Goal: Transaction & Acquisition: Obtain resource

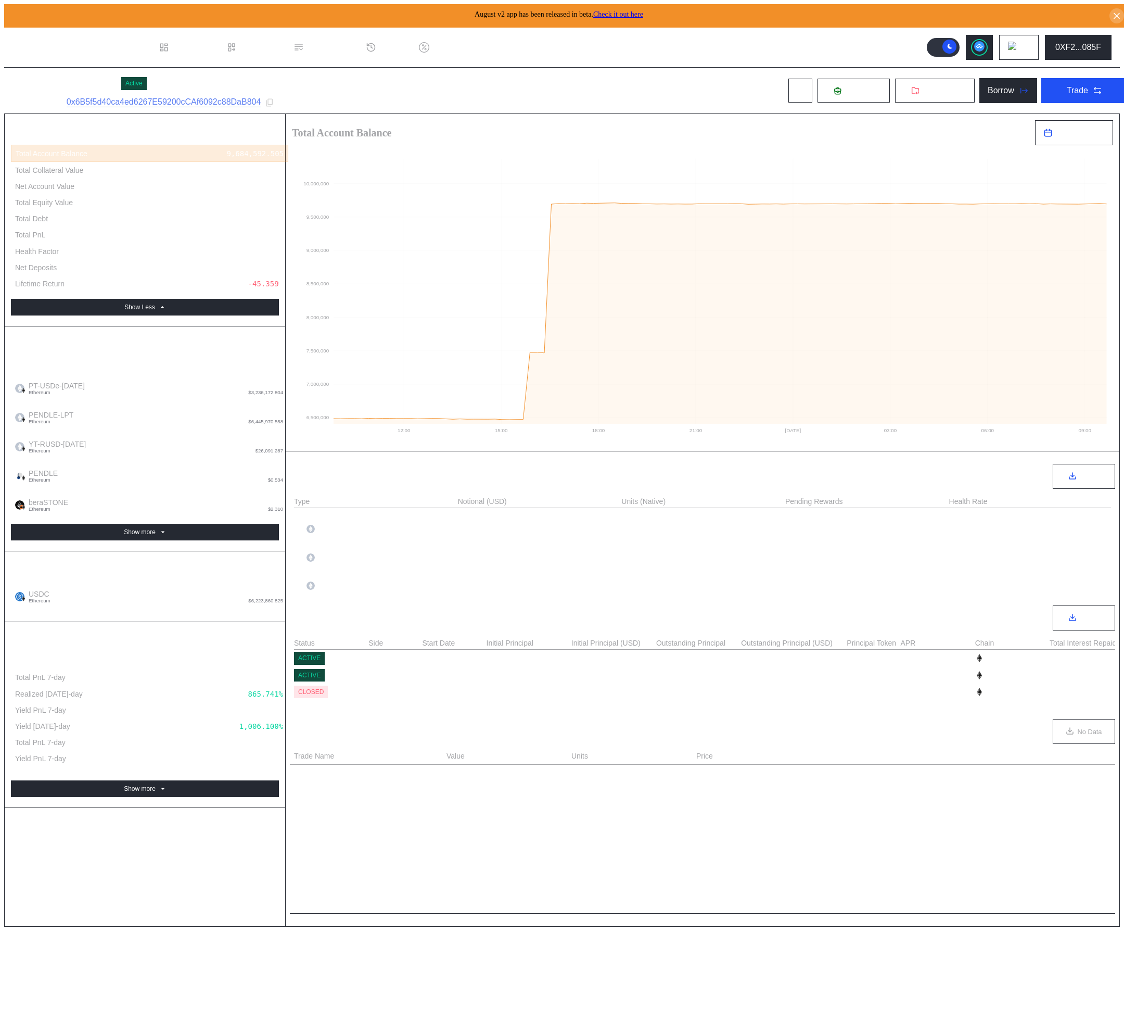
select select "*"
click at [984, 41] on icon at bounding box center [979, 46] width 10 height 10
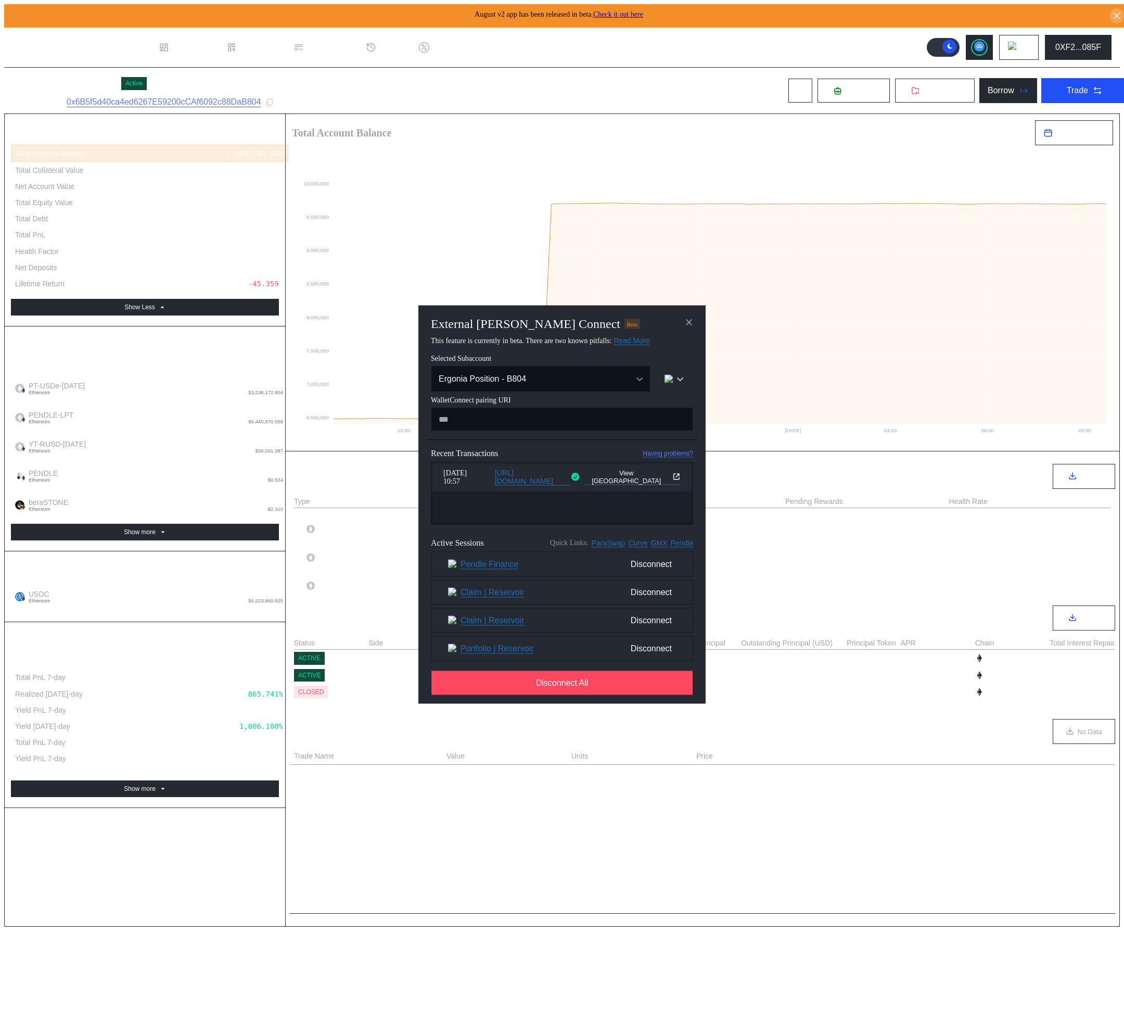
type input "**********"
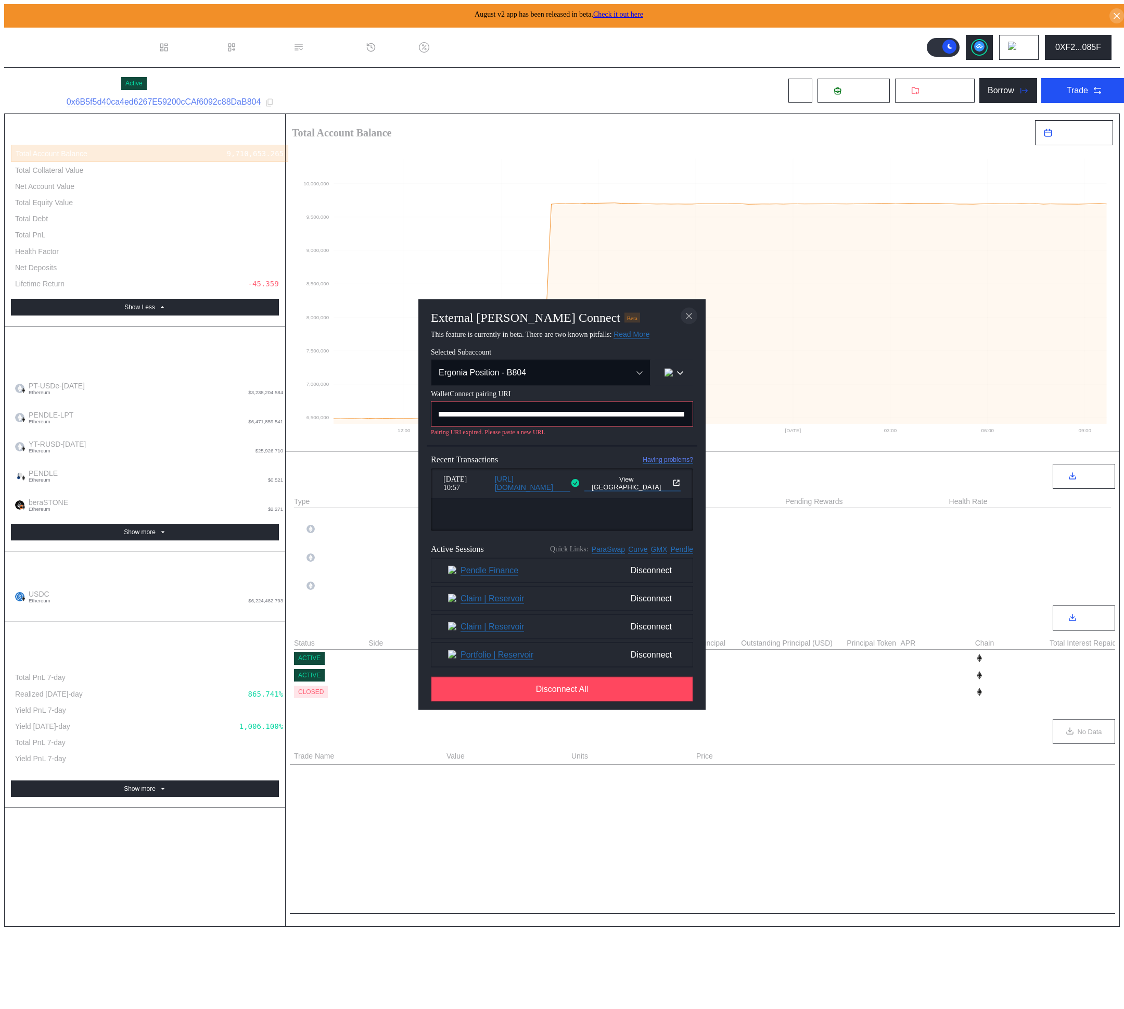
click at [689, 314] on icon "close modal" at bounding box center [689, 315] width 10 height 11
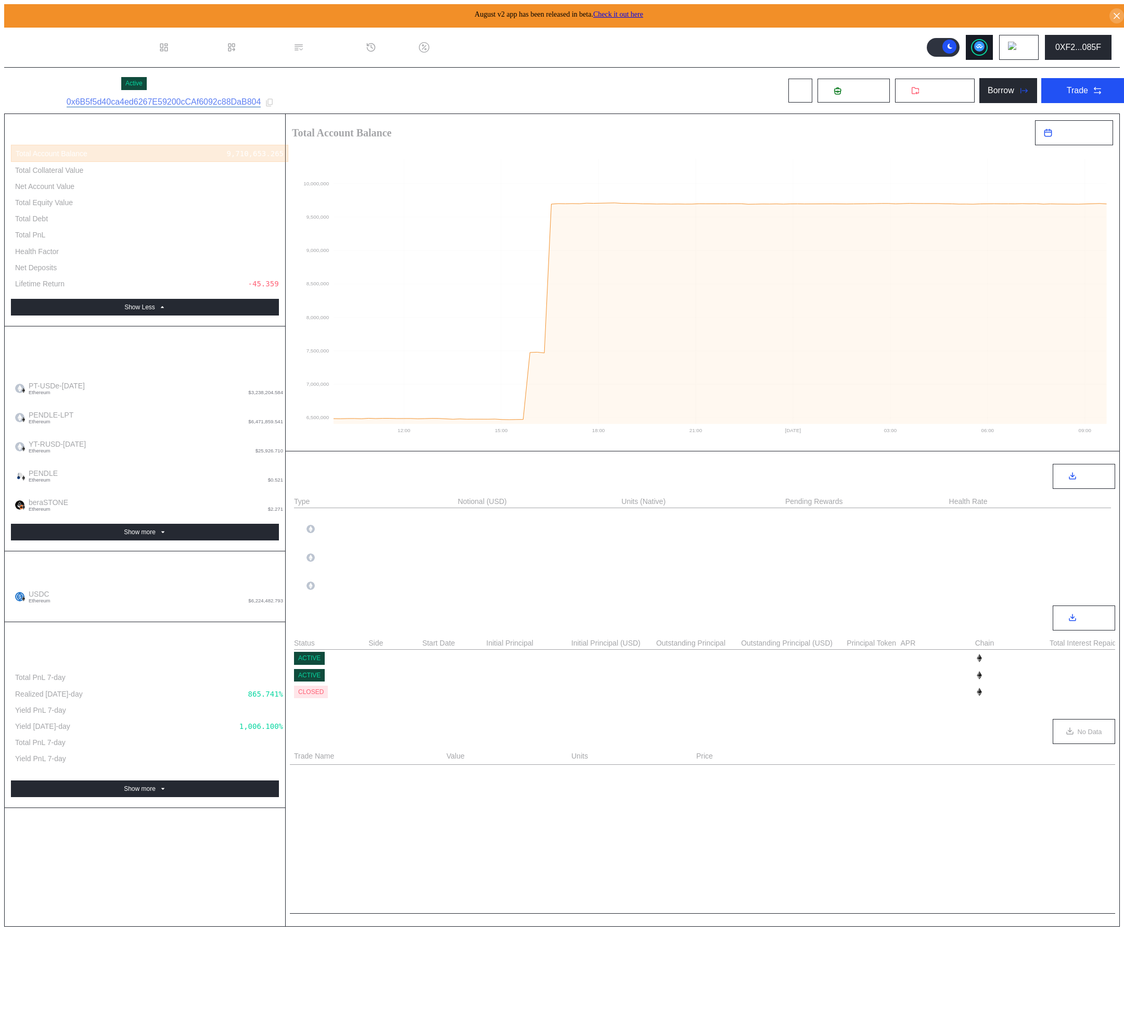
click at [981, 42] on circle at bounding box center [979, 46] width 10 height 10
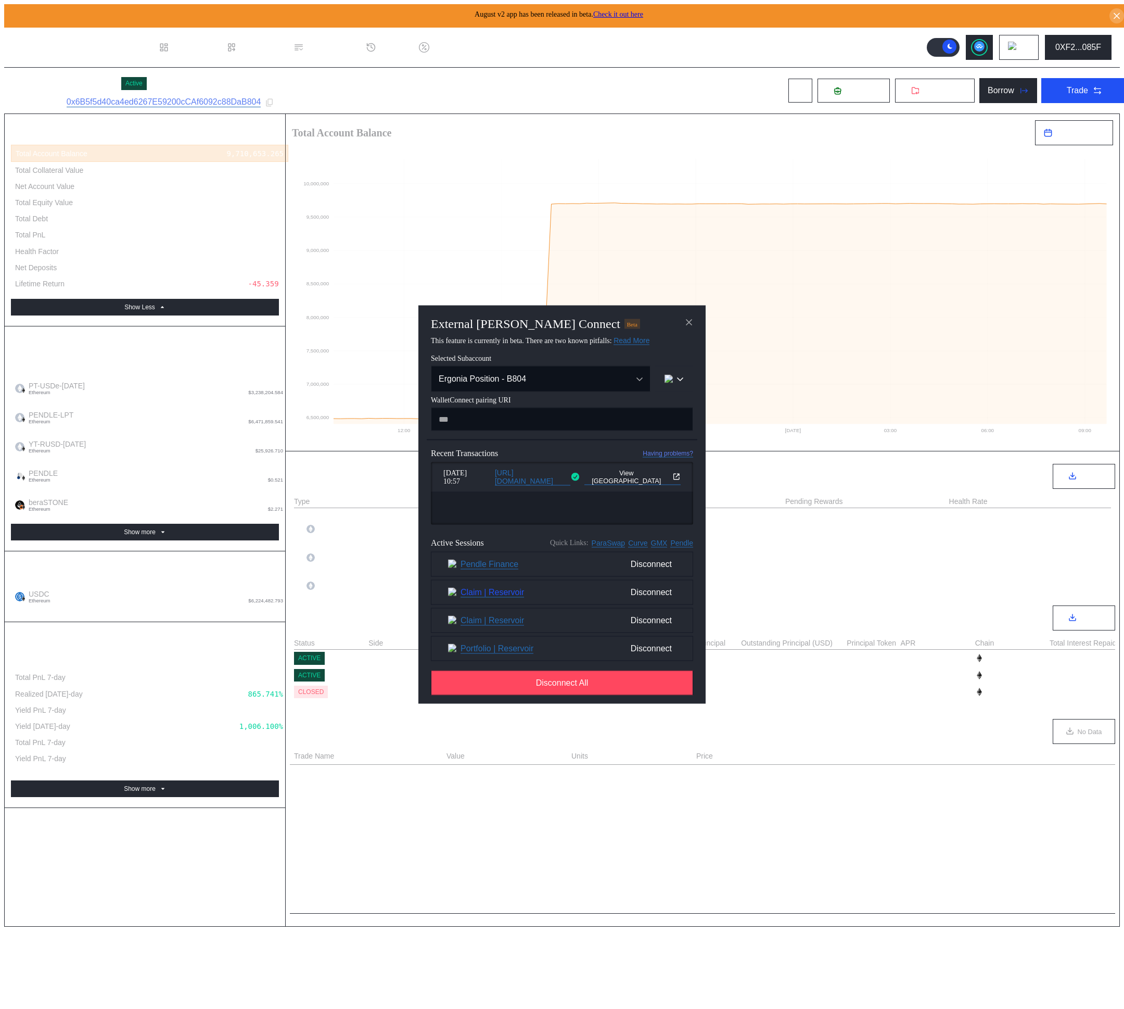
click at [517, 597] on link "Claim | Reservoir" at bounding box center [493, 592] width 64 height 10
drag, startPoint x: 611, startPoint y: 144, endPoint x: 575, endPoint y: 144, distance: 36.4
click at [611, 1008] on div "External [PERSON_NAME] Connect Beta This feature is currently in beta. There ar…" at bounding box center [562, 1013] width 1116 height 0
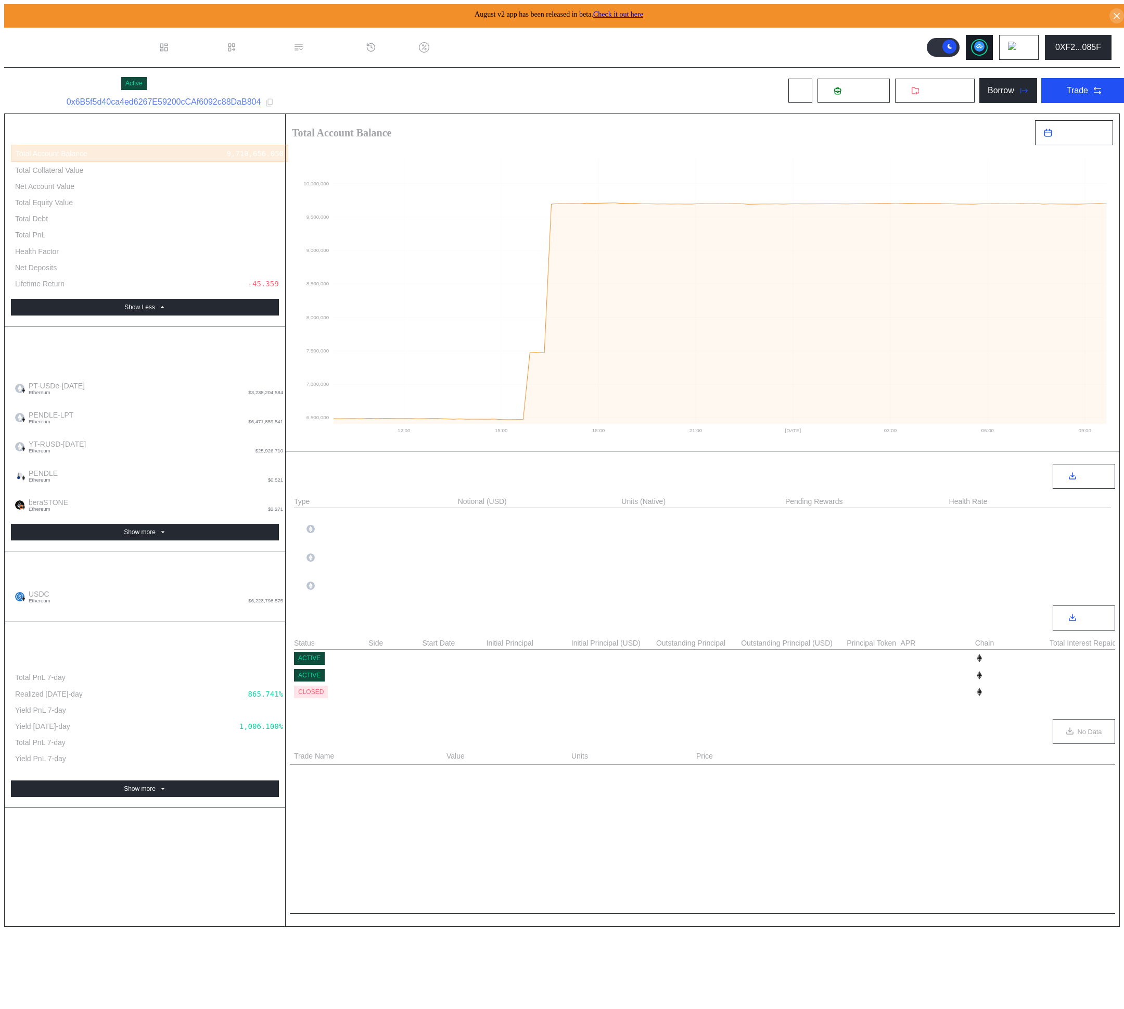
click at [985, 48] on icon at bounding box center [979, 46] width 10 height 10
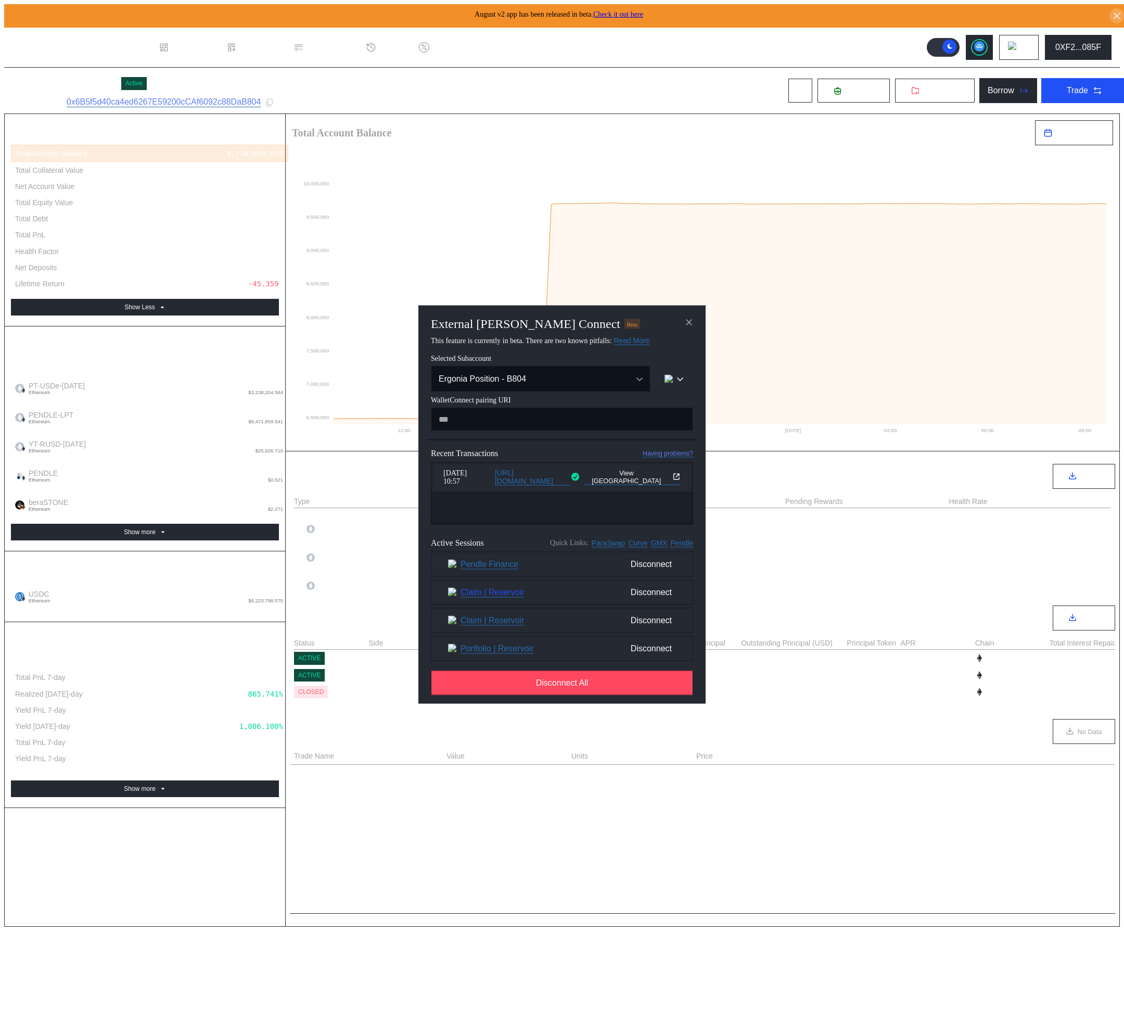
click at [499, 596] on link "Claim | Reservoir" at bounding box center [493, 592] width 64 height 10
click at [621, 1008] on div "External [PERSON_NAME] Connect Beta This feature is currently in beta. There ar…" at bounding box center [562, 1013] width 1116 height 0
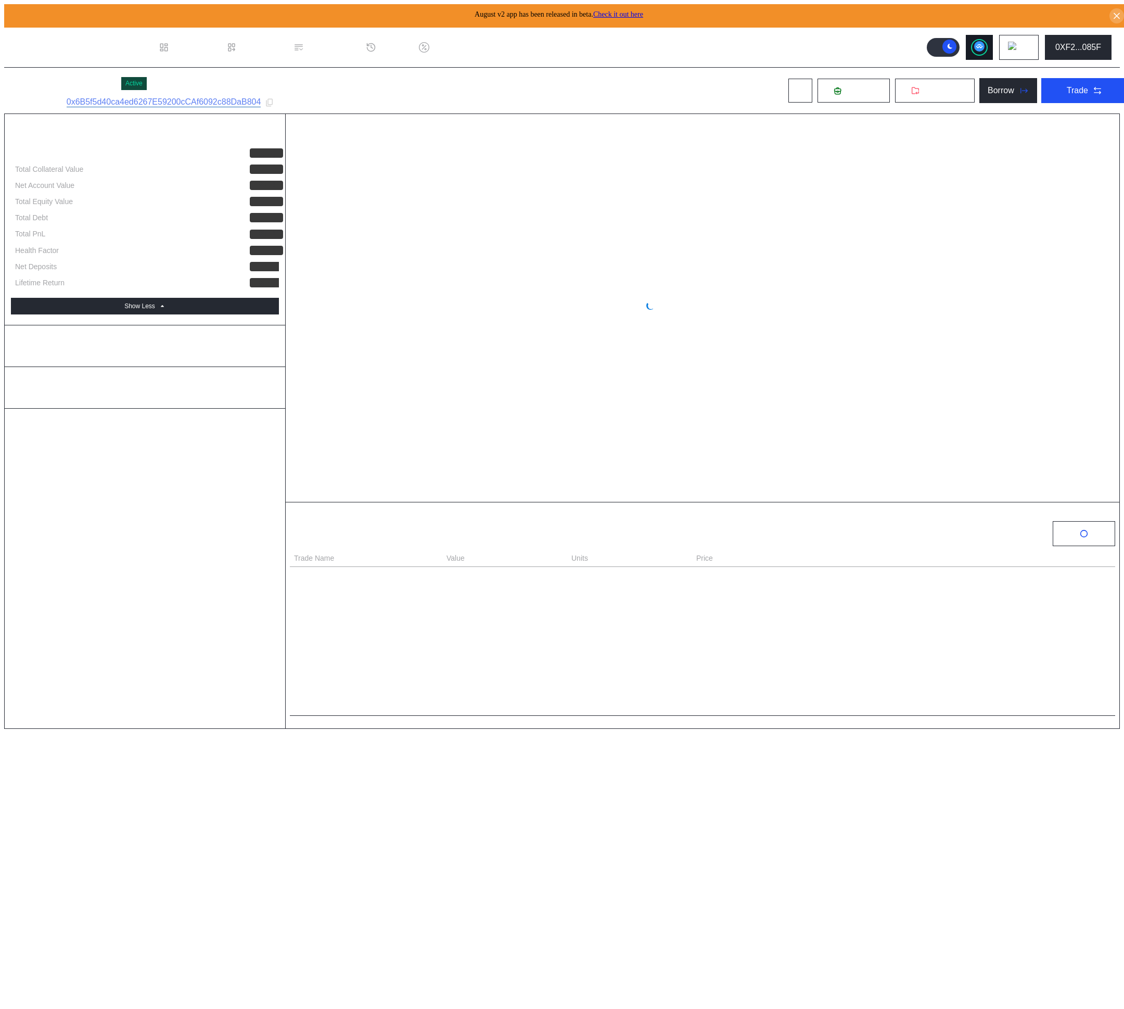
click at [985, 42] on circle at bounding box center [979, 46] width 10 height 10
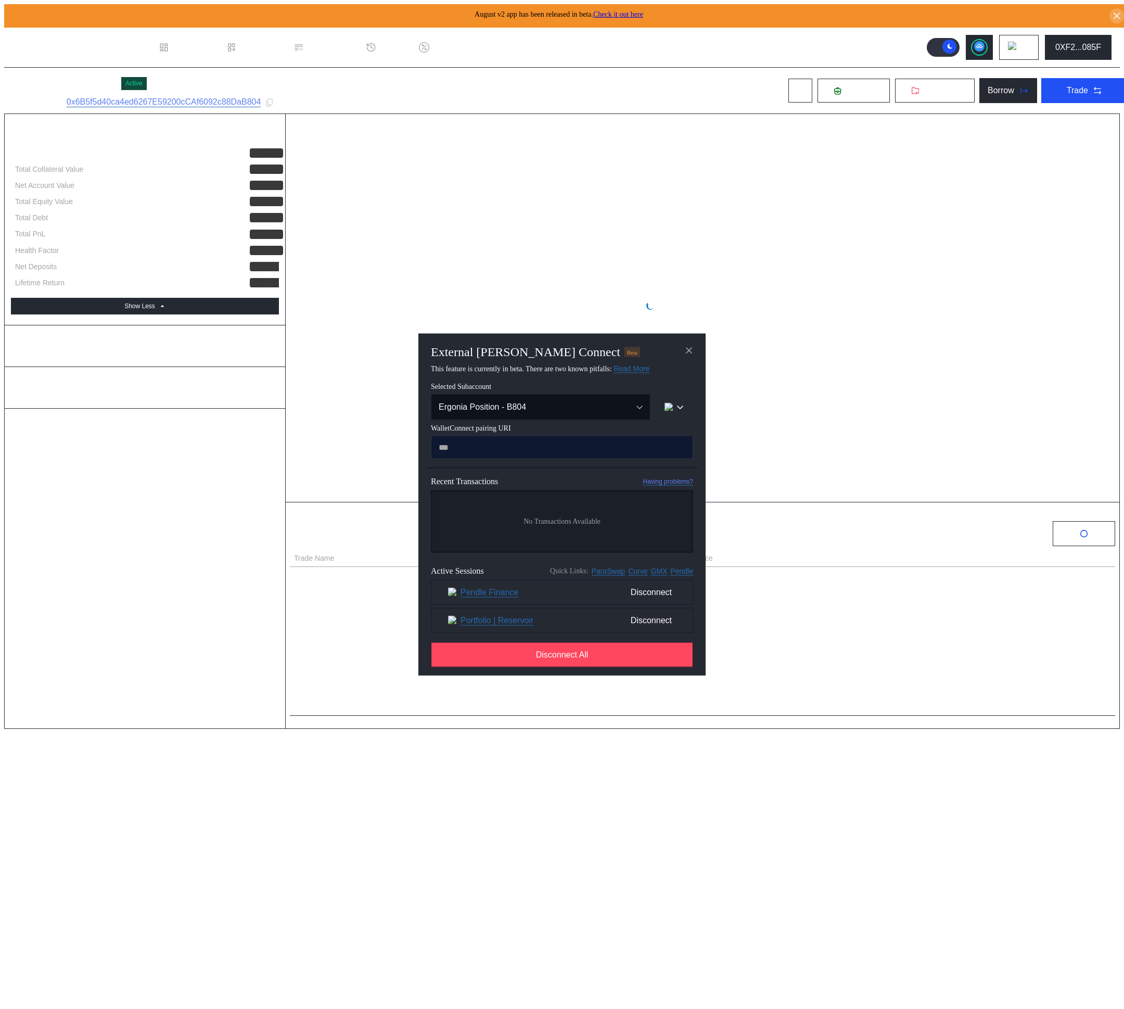
type input "**********"
select select "*"
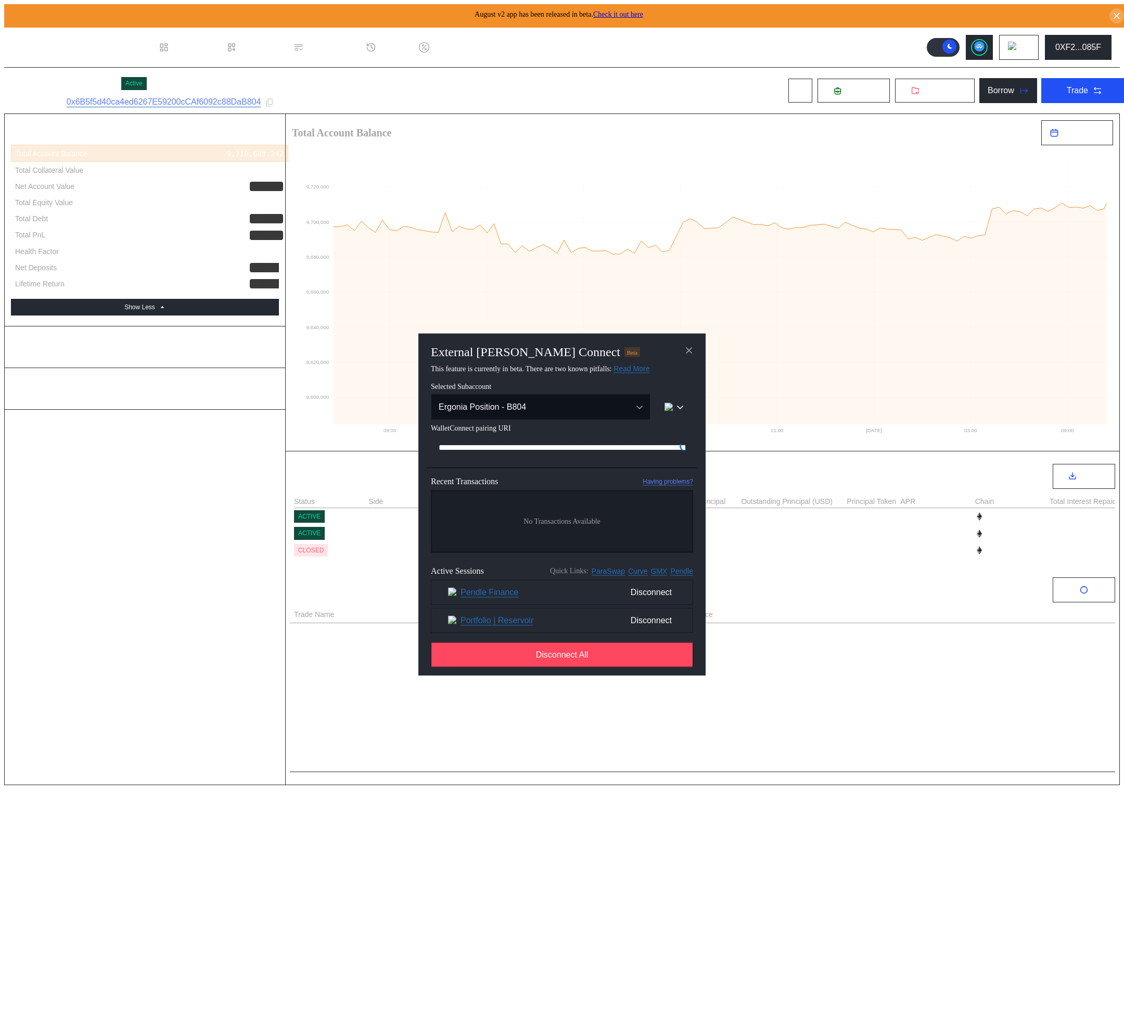
scroll to position [0, 631]
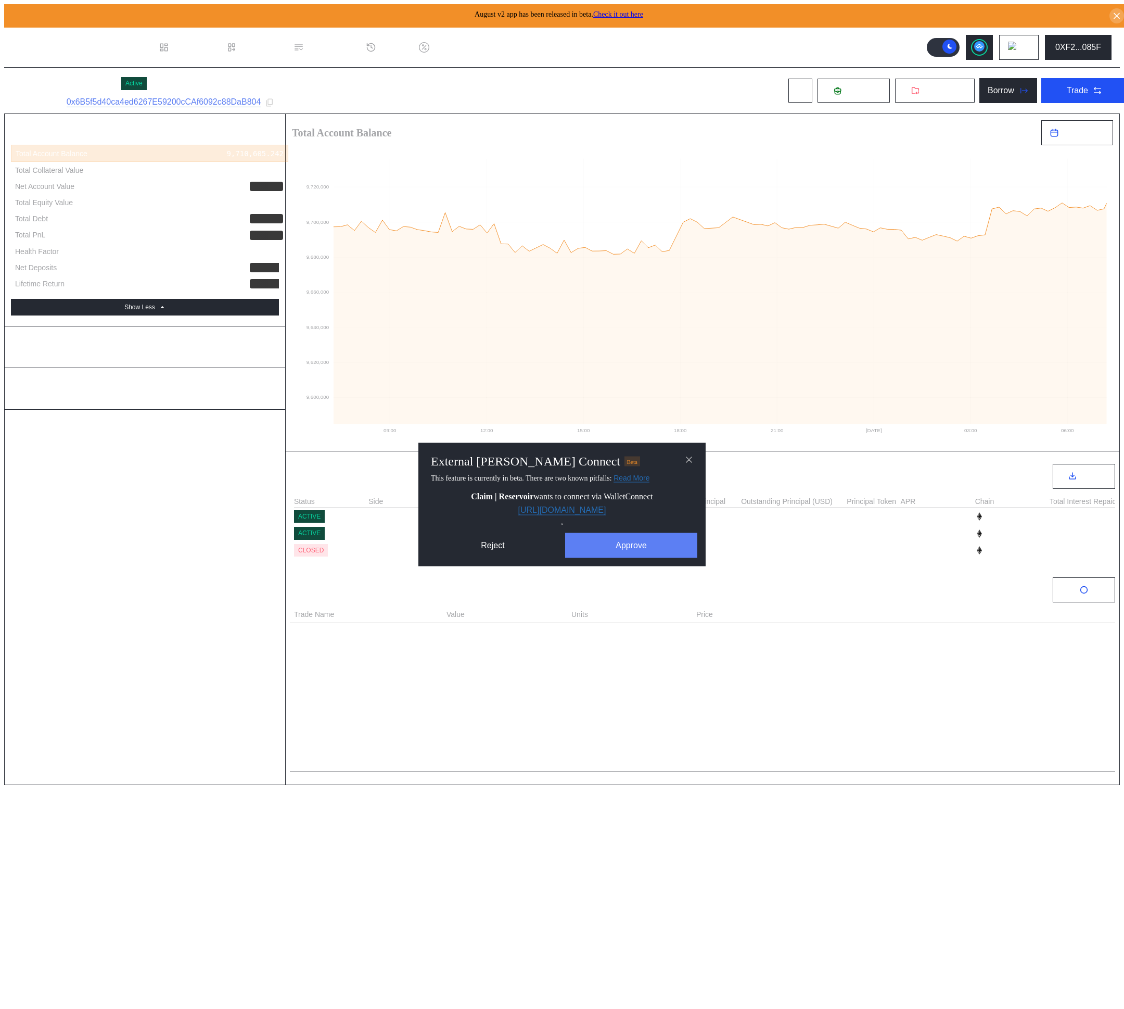
click at [620, 548] on button "Approve" at bounding box center [631, 545] width 132 height 25
